Goal: Information Seeking & Learning: Learn about a topic

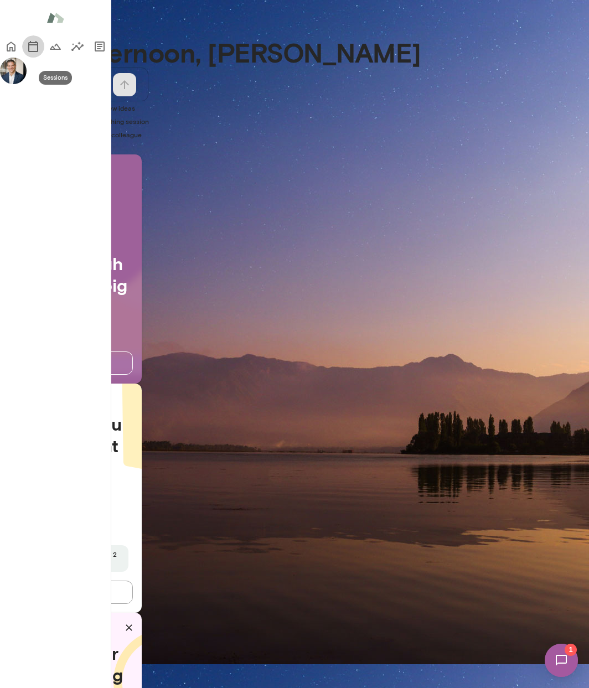
click at [28, 52] on icon "Sessions" at bounding box center [33, 46] width 10 height 11
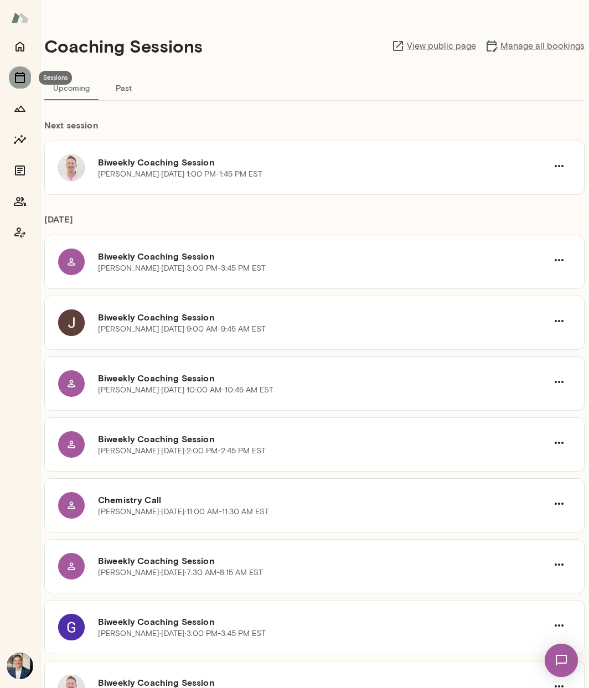
click at [18, 75] on icon "Sessions" at bounding box center [19, 77] width 13 height 13
click at [23, 52] on icon "Home" at bounding box center [19, 46] width 13 height 13
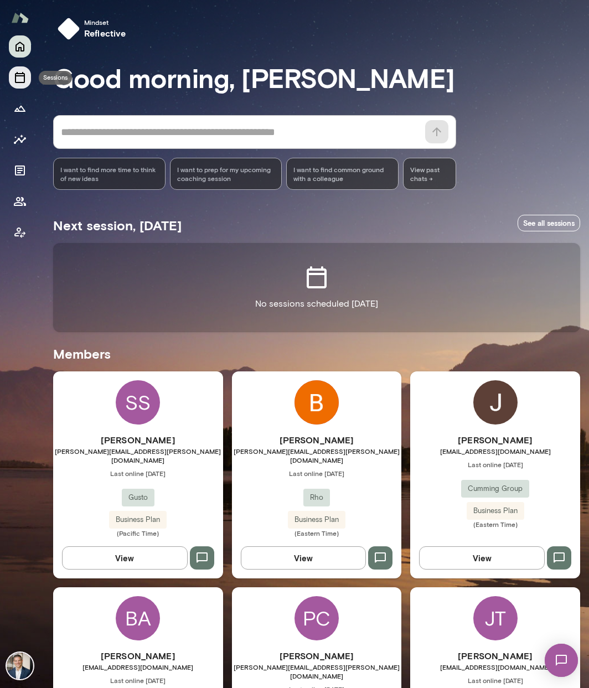
click at [27, 79] on button "Sessions" at bounding box center [20, 77] width 22 height 22
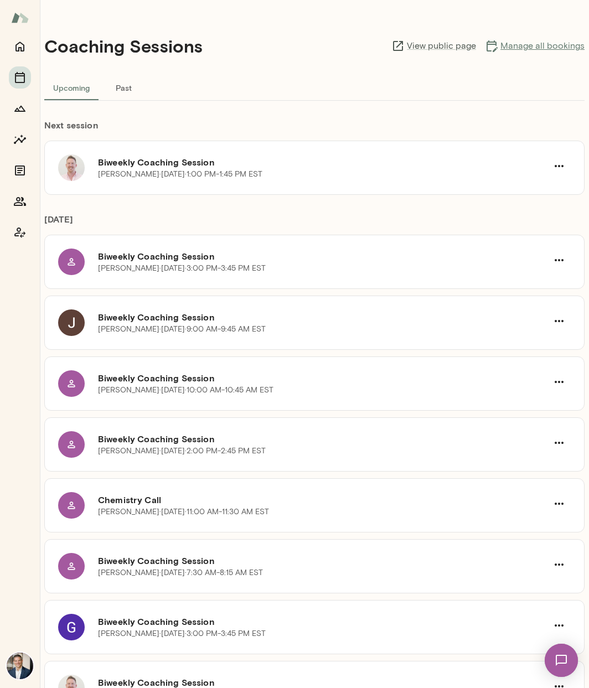
click at [520, 49] on link "Manage all bookings" at bounding box center [535, 45] width 100 height 13
click at [25, 48] on icon "Home" at bounding box center [19, 46] width 13 height 13
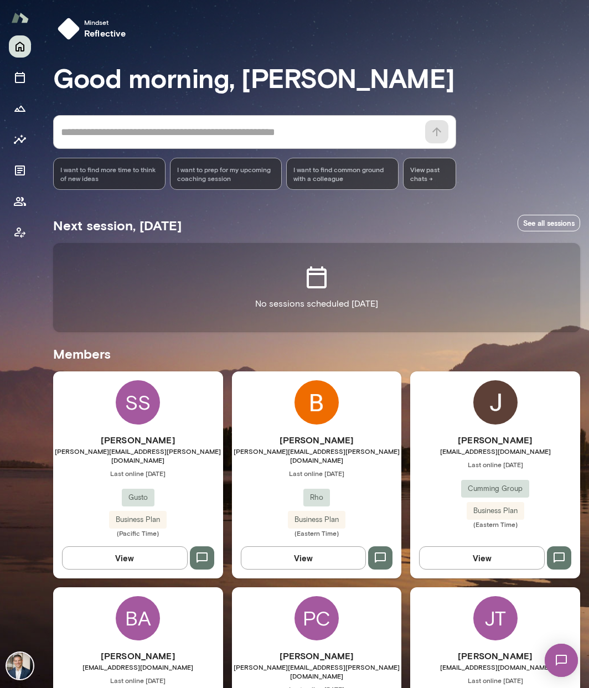
click at [563, 655] on img at bounding box center [561, 660] width 45 height 45
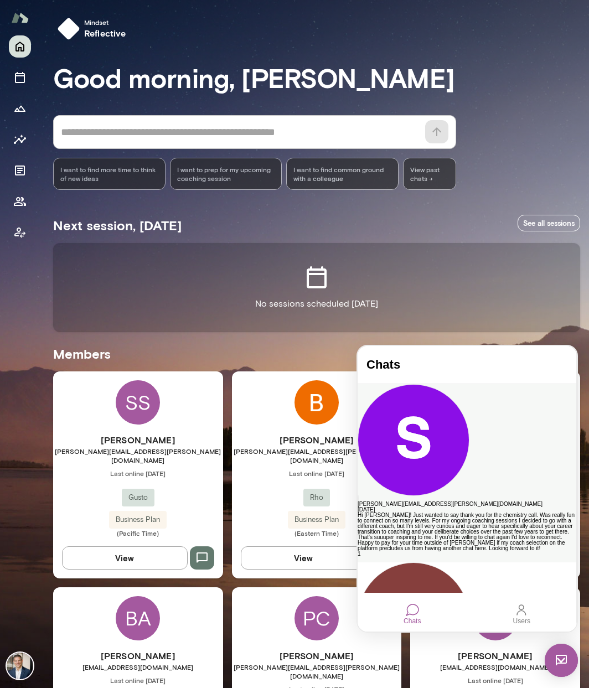
click at [438, 513] on div "Hi Mark! Just wanted to say thank you for the chemistry call. Was really fun to…" at bounding box center [467, 532] width 219 height 39
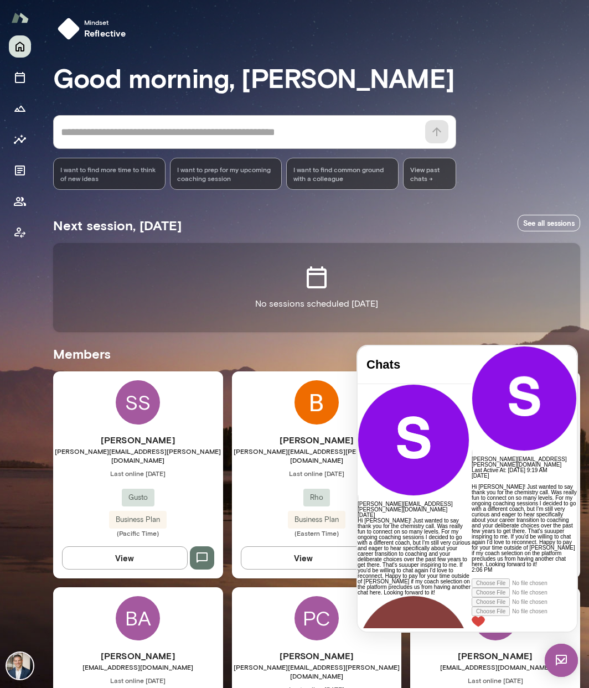
scroll to position [137, 0]
click at [472, 573] on div at bounding box center [524, 571] width 105 height 6
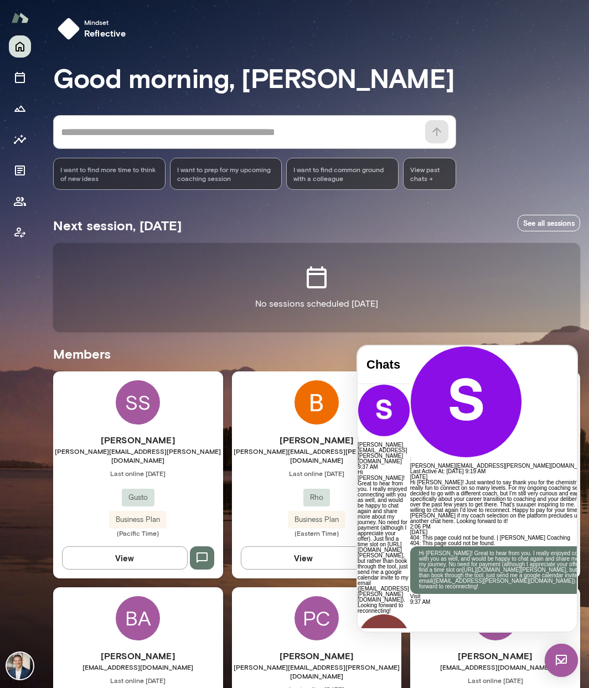
scroll to position [487, 0]
click at [561, 660] on img at bounding box center [561, 660] width 33 height 33
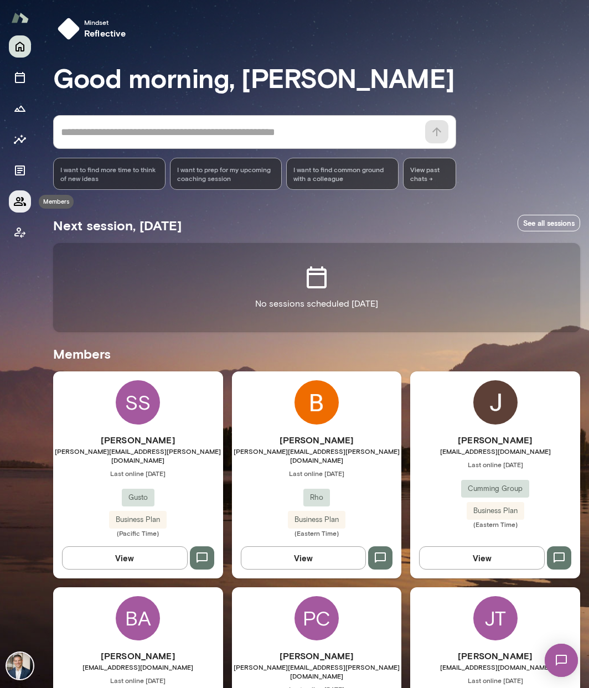
click at [25, 206] on icon "Members" at bounding box center [19, 201] width 13 height 13
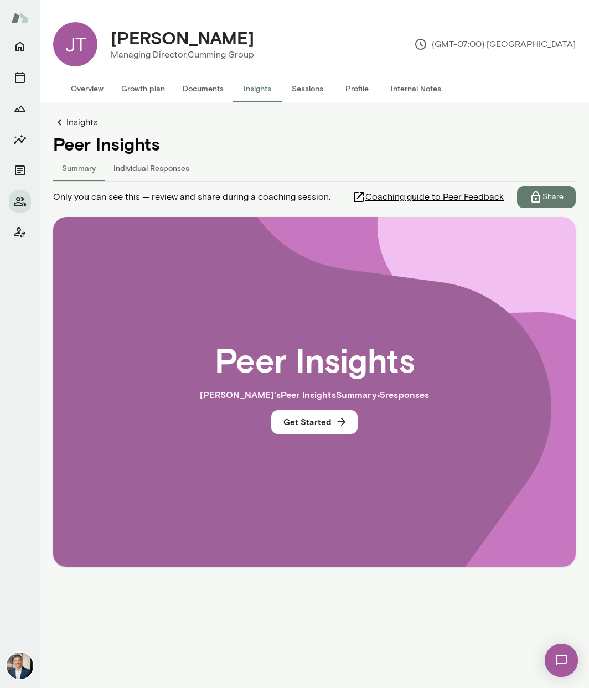
click at [130, 168] on button "Individual Responses" at bounding box center [152, 168] width 94 height 27
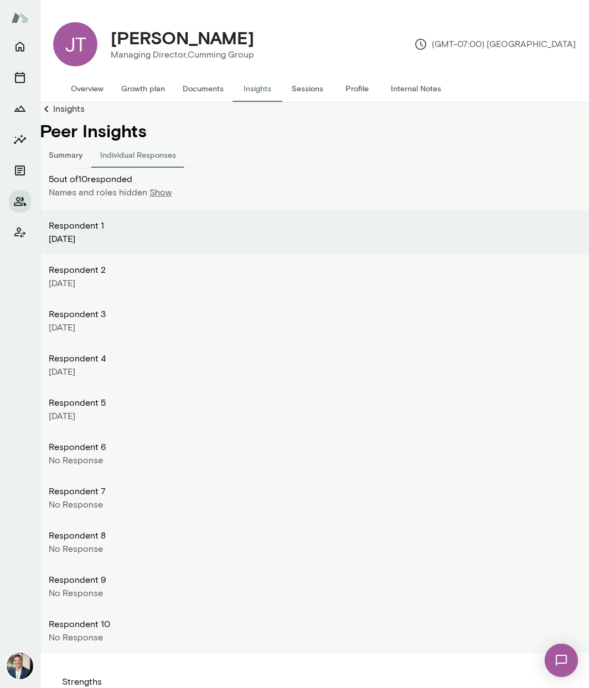
click at [76, 160] on button "Summary" at bounding box center [66, 154] width 52 height 27
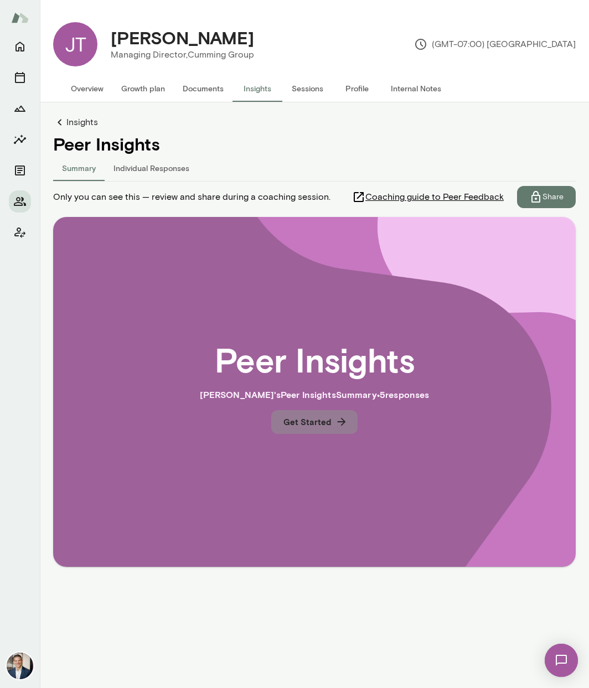
click at [321, 423] on button "Get Started" at bounding box center [314, 421] width 86 height 23
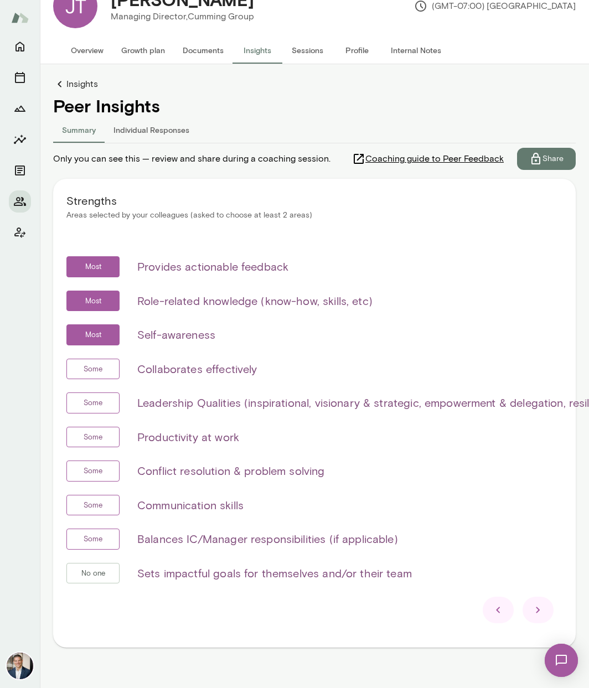
scroll to position [55, 0]
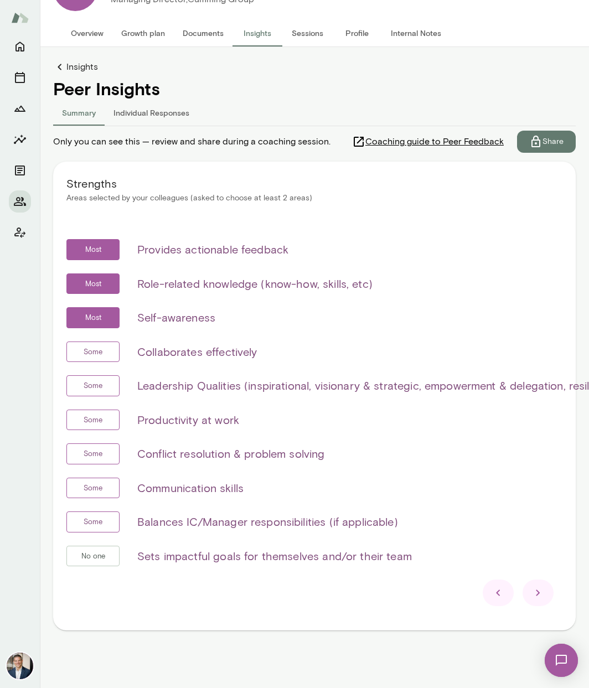
click at [537, 587] on icon at bounding box center [538, 593] width 13 height 13
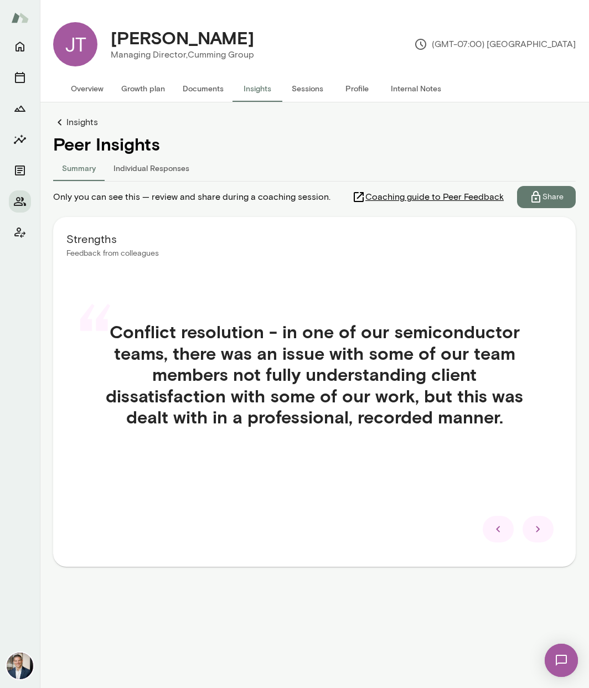
click at [544, 535] on icon at bounding box center [538, 529] width 13 height 13
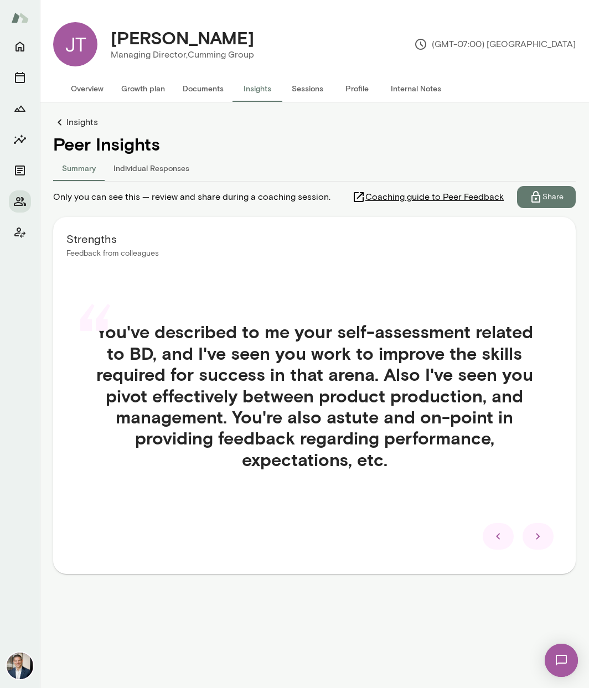
click at [538, 543] on div at bounding box center [538, 536] width 31 height 27
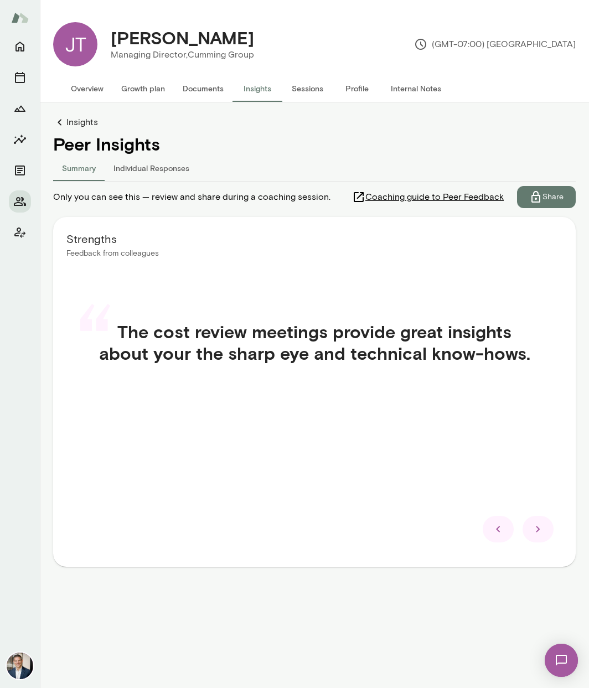
click at [538, 543] on div "Strengths Feedback from colleagues “ The cost review meetings provide great ins…" at bounding box center [314, 392] width 523 height 350
click at [541, 532] on icon at bounding box center [538, 529] width 13 height 13
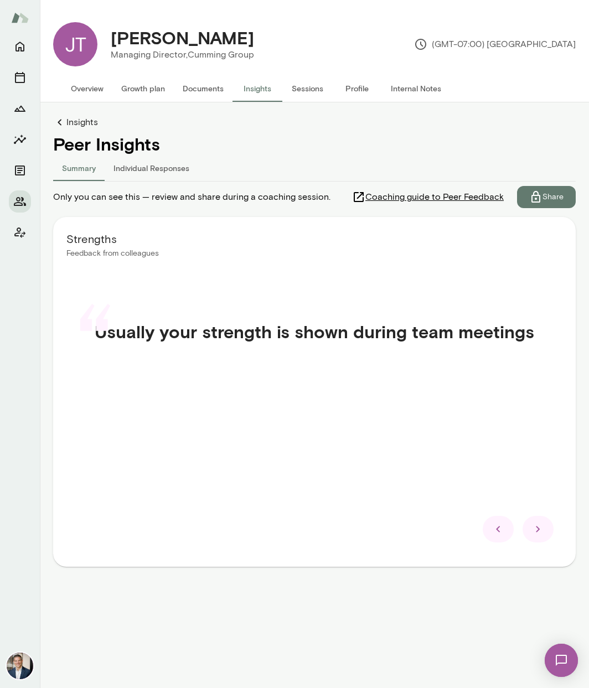
click at [542, 529] on icon at bounding box center [538, 529] width 13 height 13
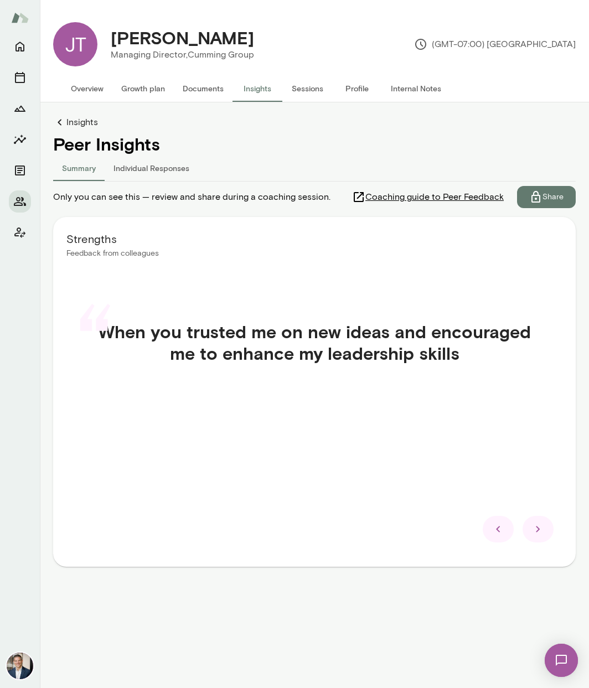
click at [540, 533] on icon at bounding box center [538, 529] width 13 height 13
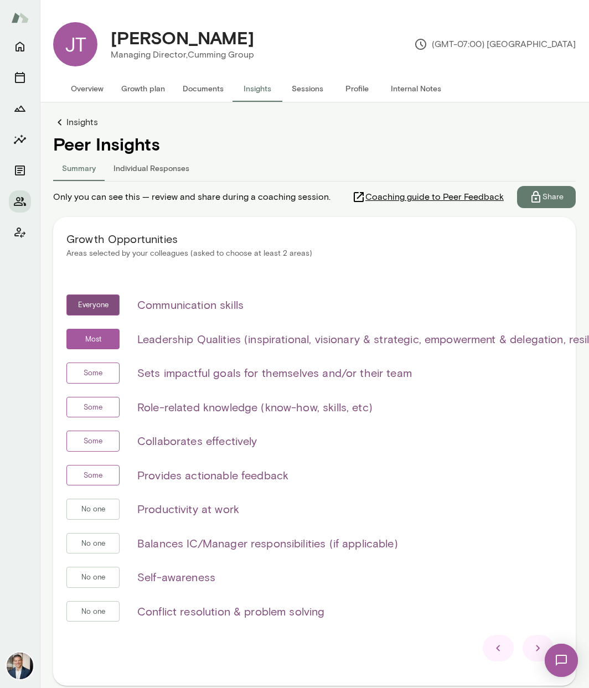
click at [536, 649] on icon at bounding box center [538, 648] width 13 height 13
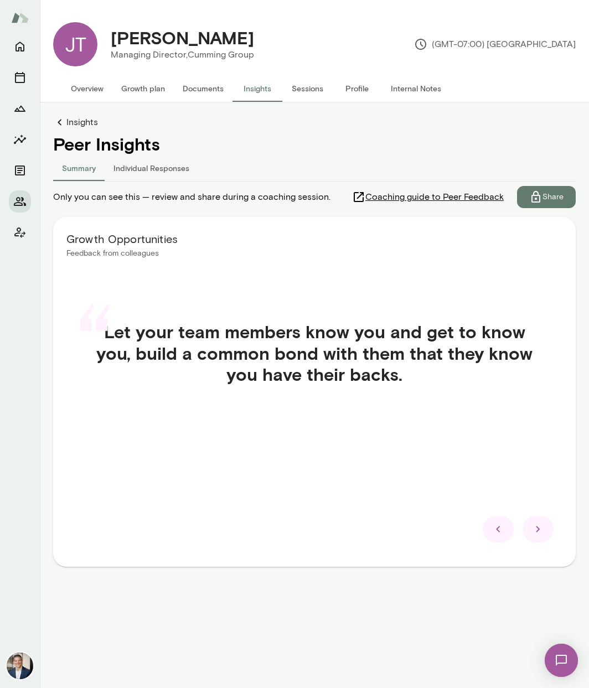
click at [542, 530] on icon at bounding box center [538, 529] width 13 height 13
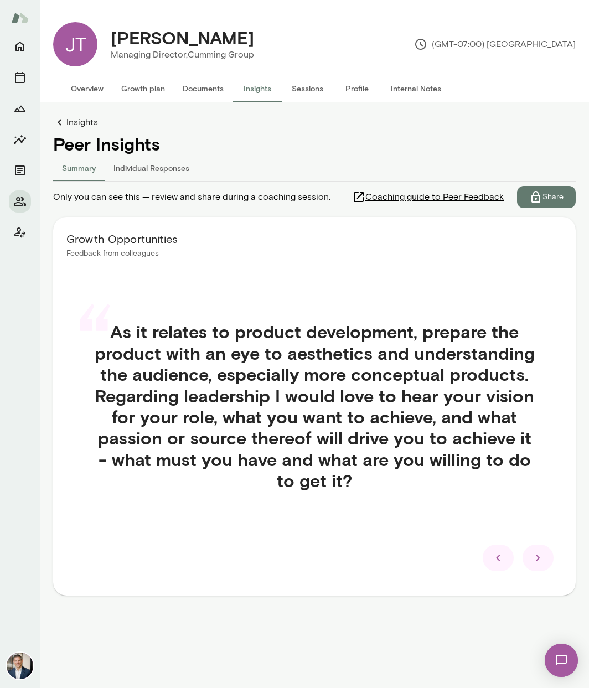
click at [540, 556] on icon at bounding box center [538, 558] width 13 height 13
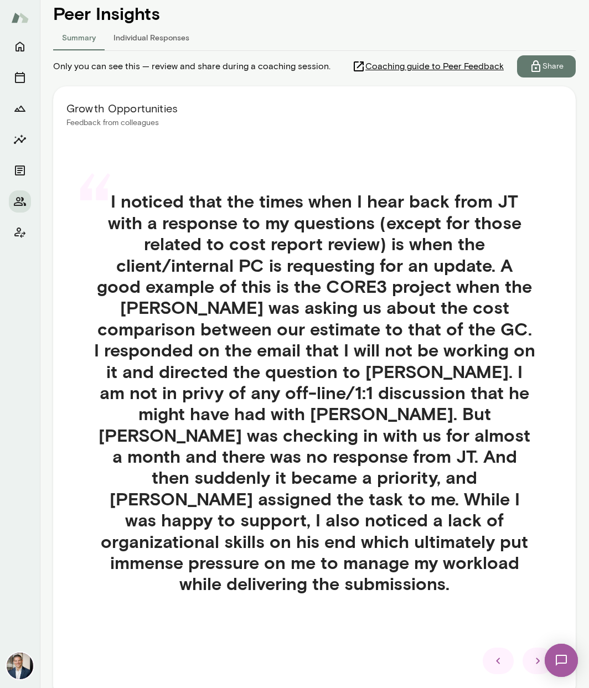
scroll to position [177, 0]
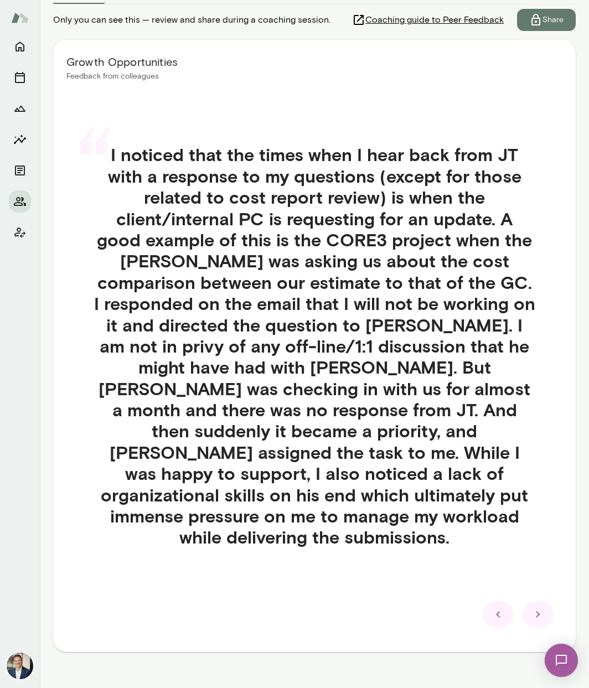
click at [532, 608] on icon at bounding box center [538, 614] width 13 height 13
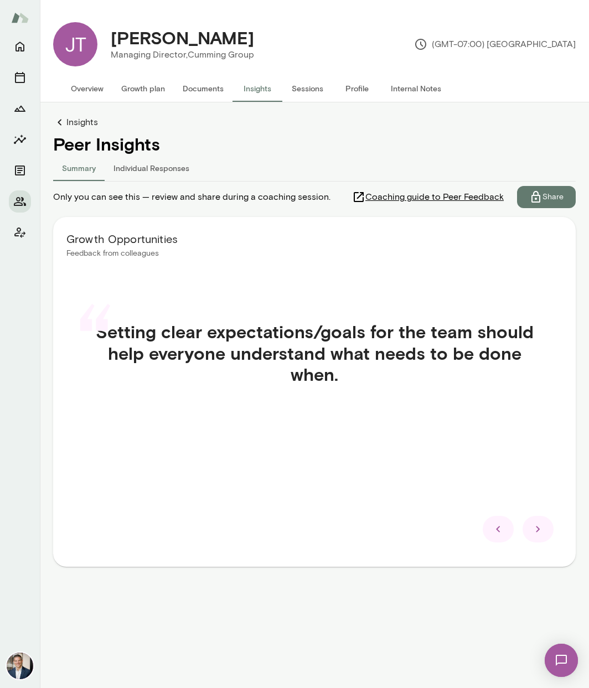
scroll to position [0, 0]
click at [541, 532] on icon at bounding box center [538, 529] width 13 height 13
